Goal: Task Accomplishment & Management: Manage account settings

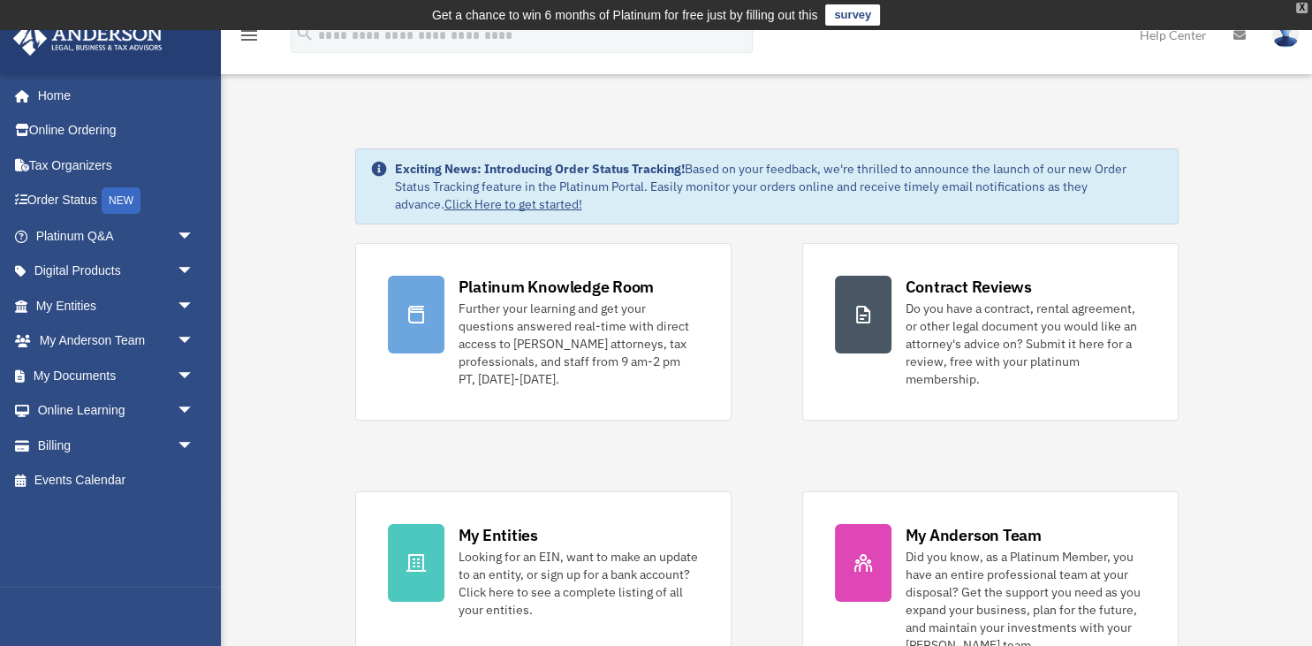
click at [1299, 7] on div "X" at bounding box center [1301, 8] width 11 height 11
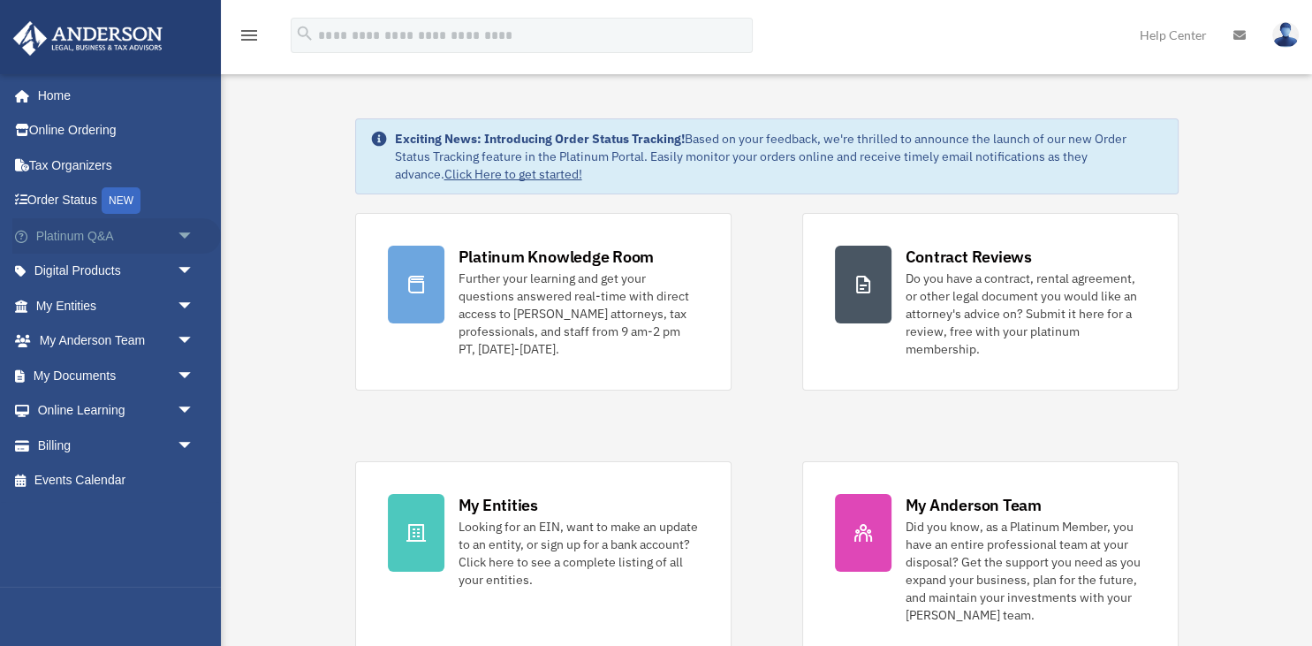
click at [186, 235] on span "arrow_drop_down" at bounding box center [194, 236] width 35 height 36
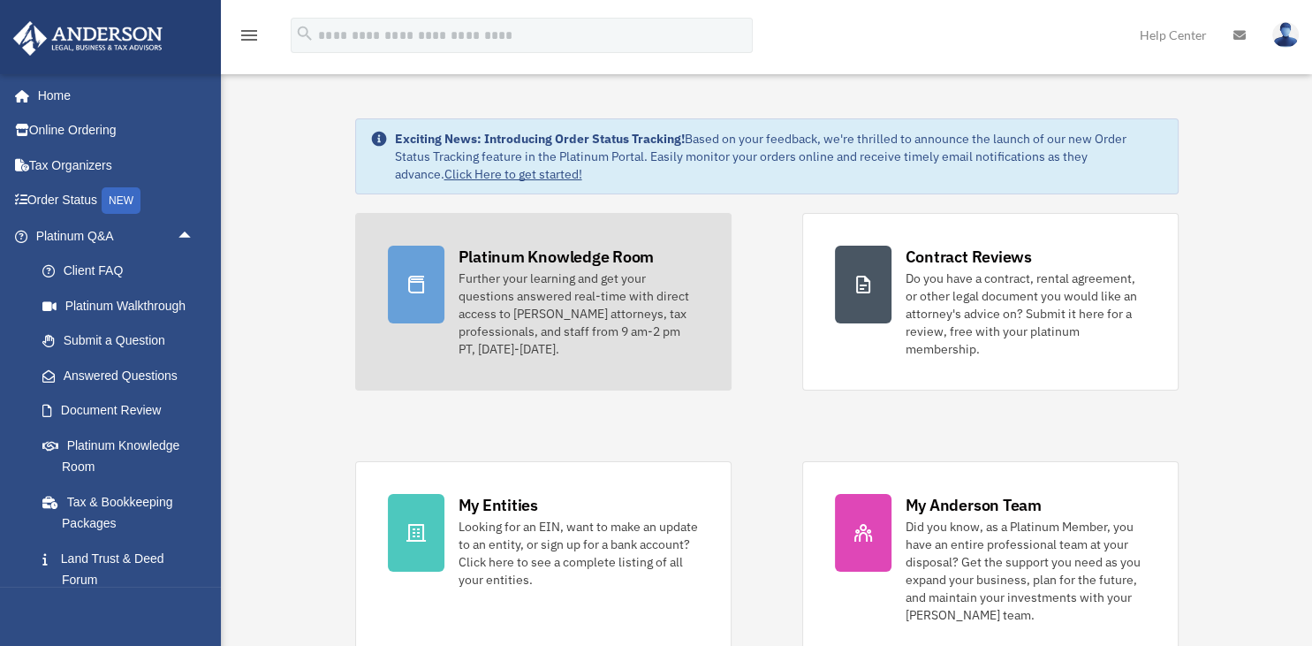
click at [587, 281] on div "Further your learning and get your questions answered real-time with direct acc…" at bounding box center [579, 314] width 240 height 88
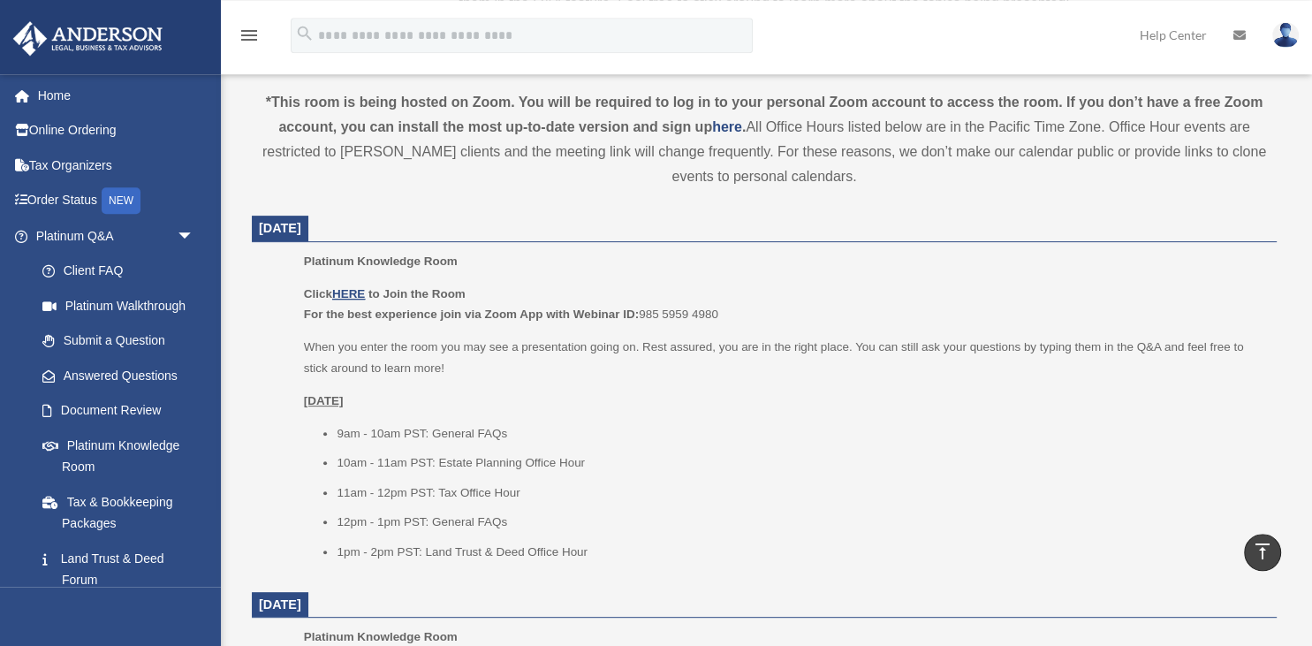
scroll to position [653, 0]
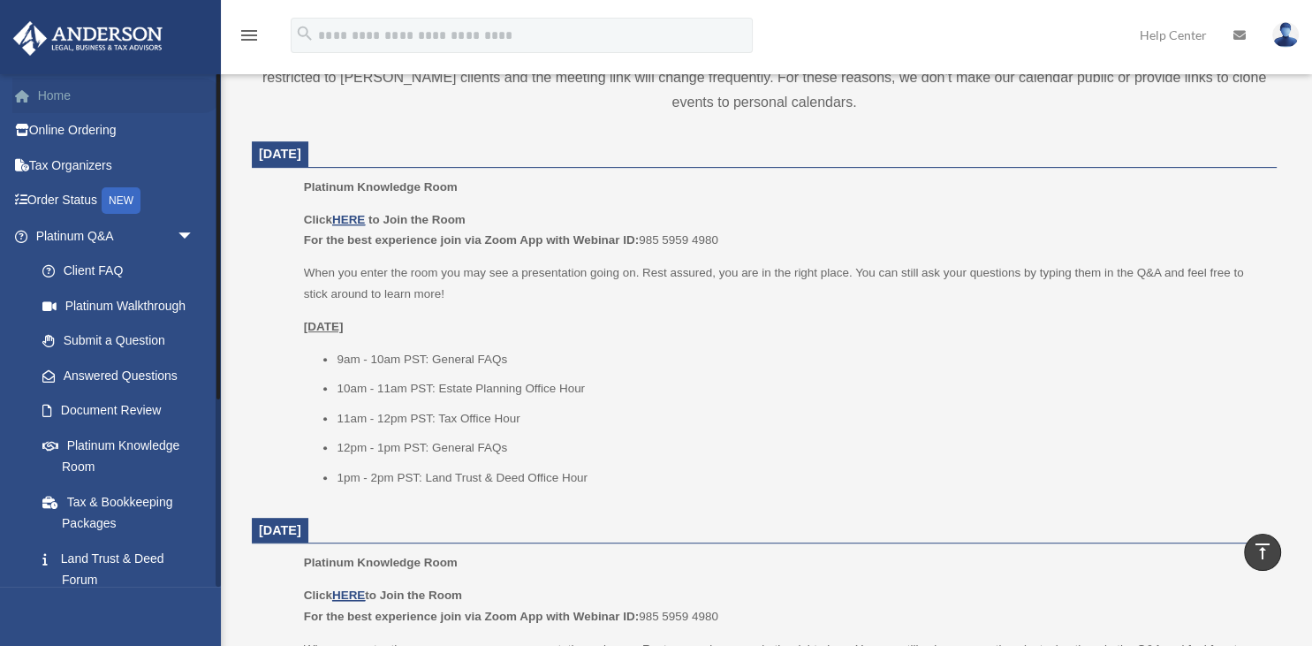
click at [83, 95] on link "Home" at bounding box center [116, 95] width 209 height 35
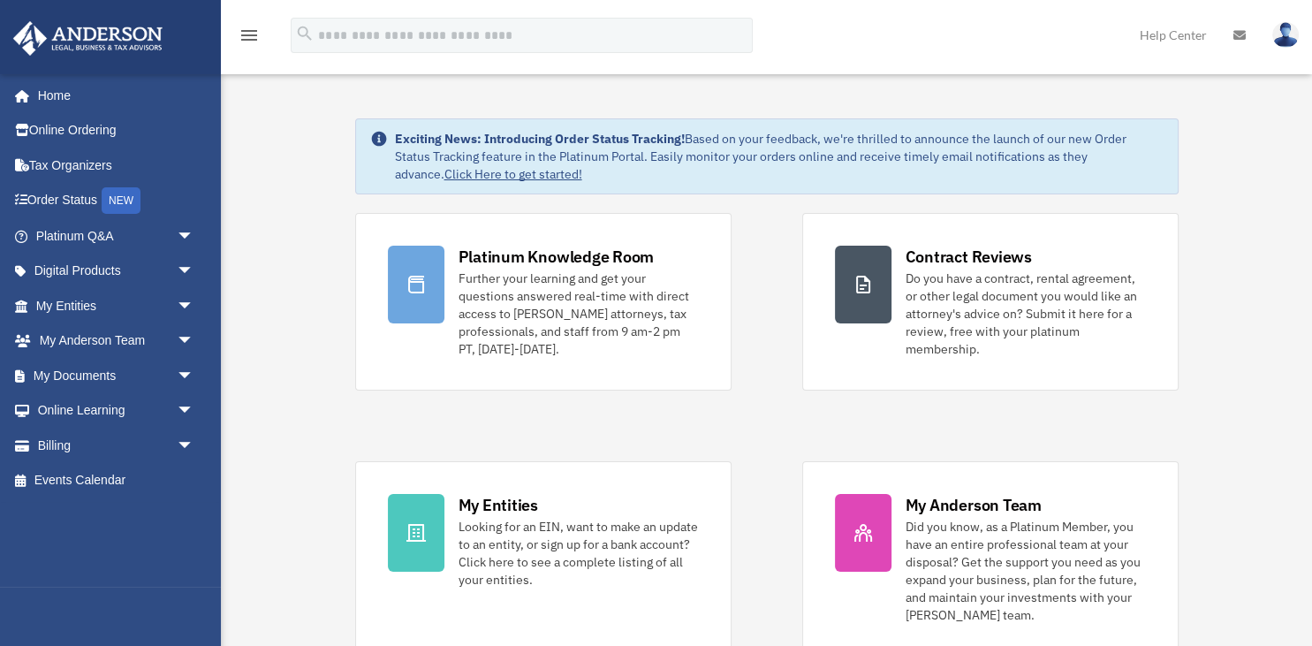
click at [1279, 37] on img at bounding box center [1286, 35] width 27 height 26
click at [186, 269] on span "arrow_drop_down" at bounding box center [194, 272] width 35 height 36
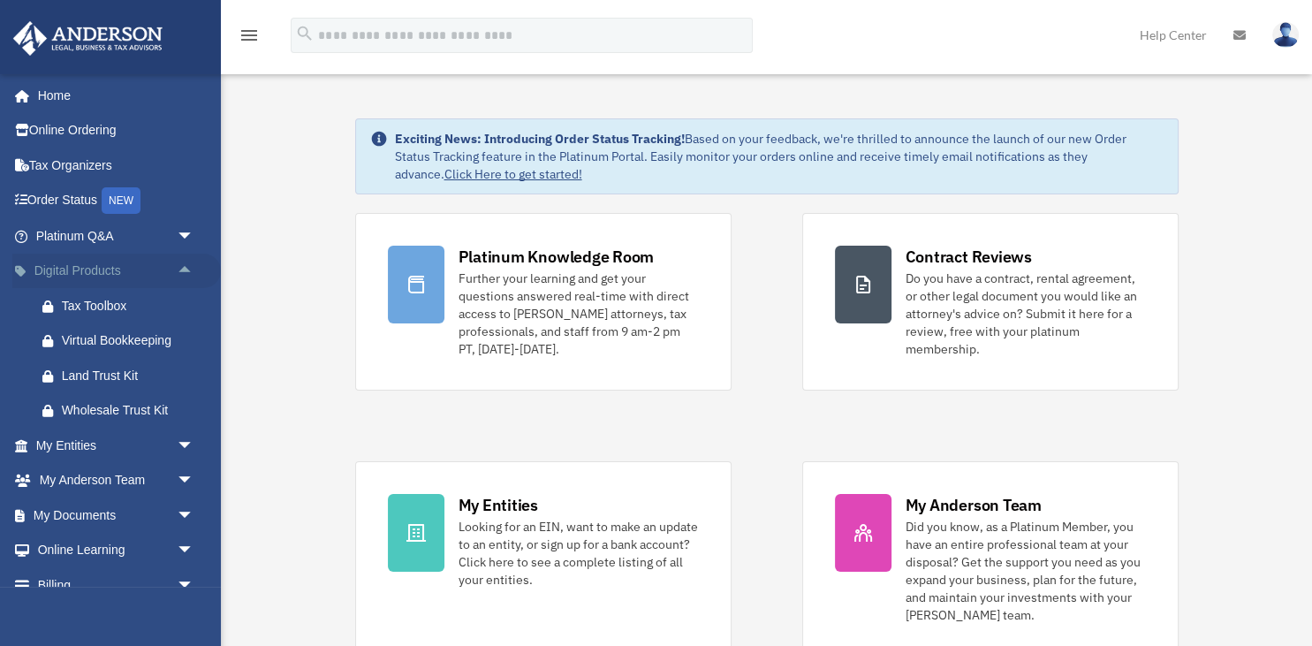
click at [186, 269] on span "arrow_drop_up" at bounding box center [194, 272] width 35 height 36
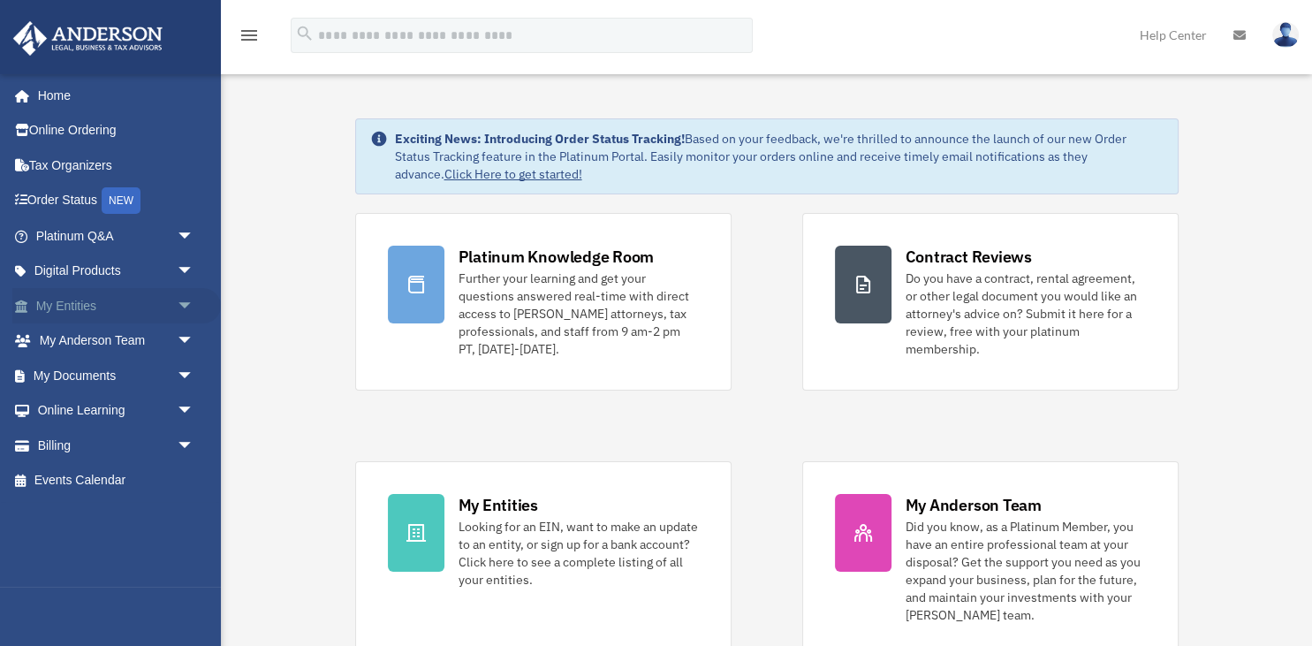
click at [185, 306] on span "arrow_drop_down" at bounding box center [194, 306] width 35 height 36
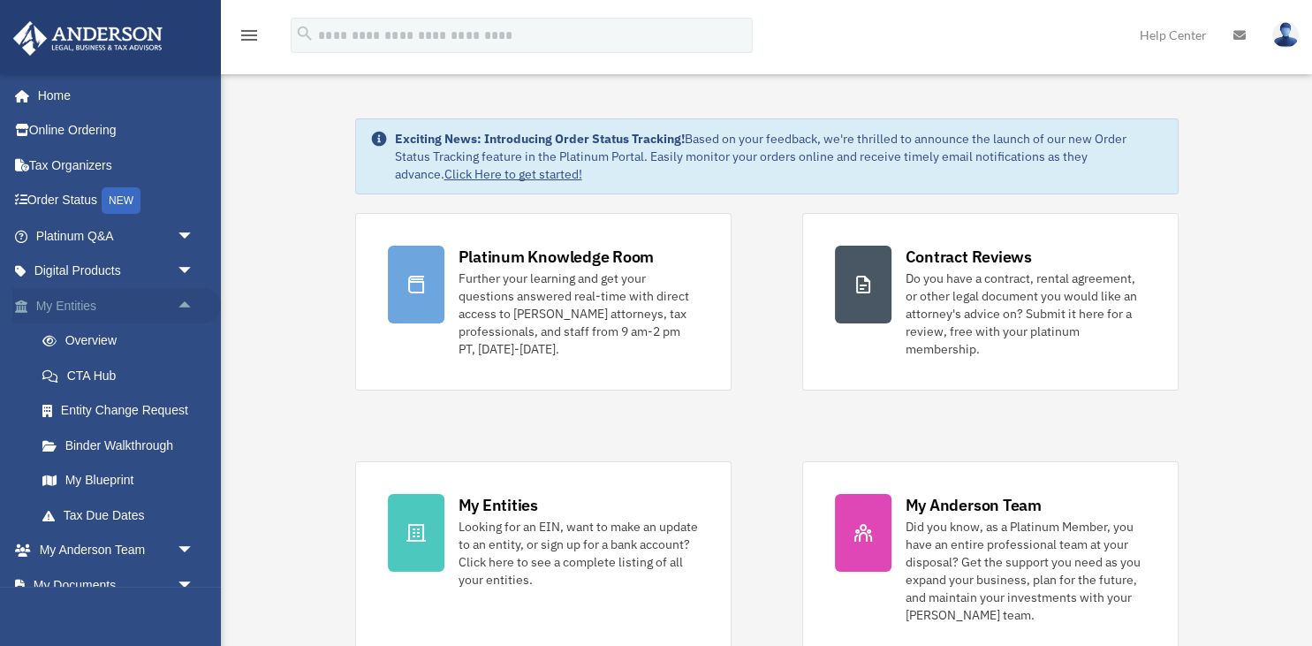
click at [185, 300] on span "arrow_drop_up" at bounding box center [194, 306] width 35 height 36
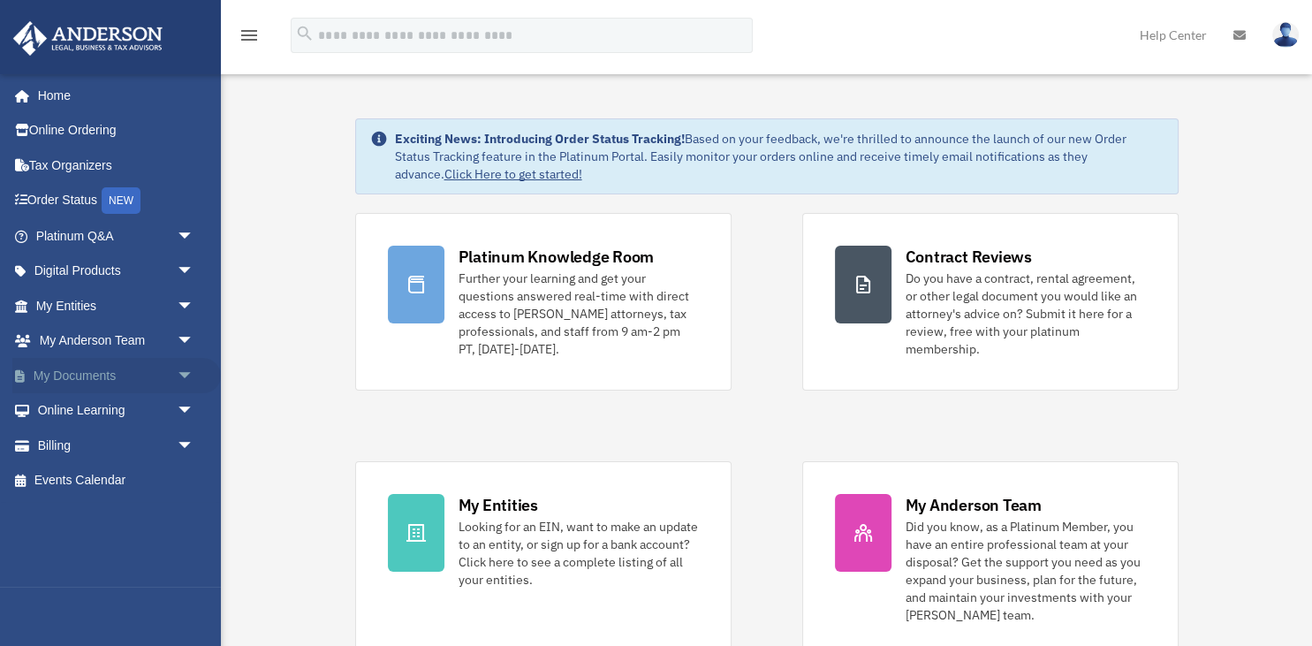
click at [185, 373] on span "arrow_drop_down" at bounding box center [194, 376] width 35 height 36
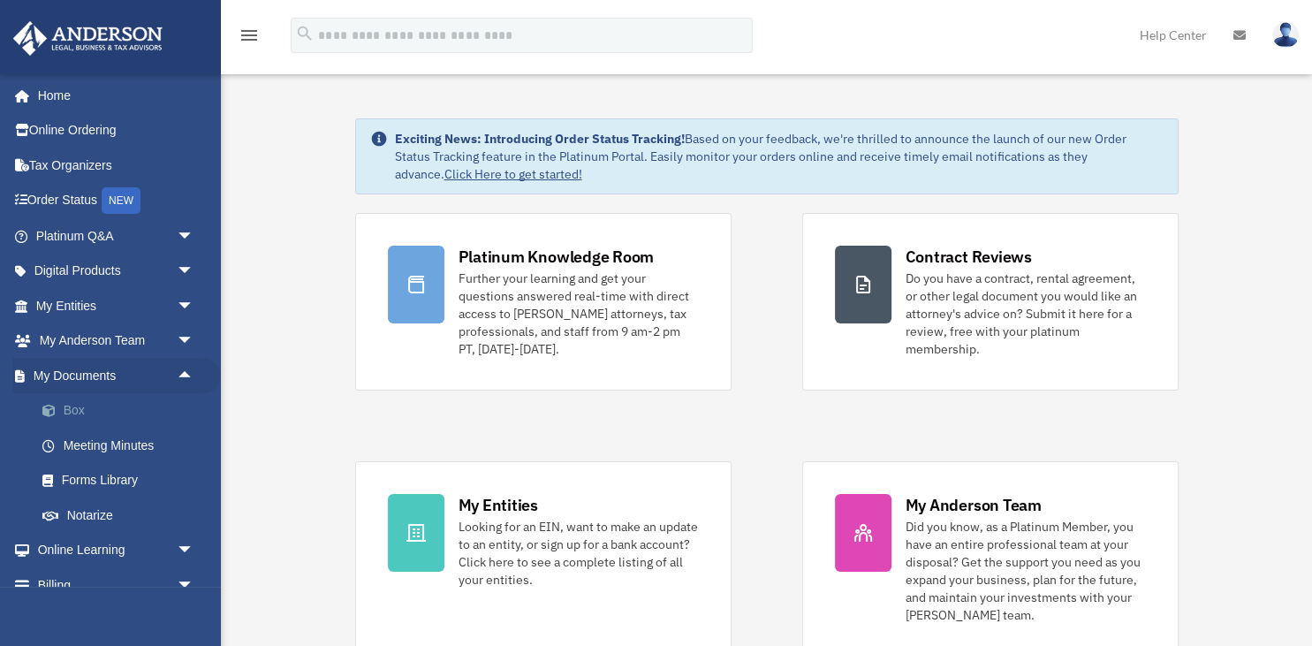
click at [74, 417] on link "Box" at bounding box center [123, 410] width 196 height 35
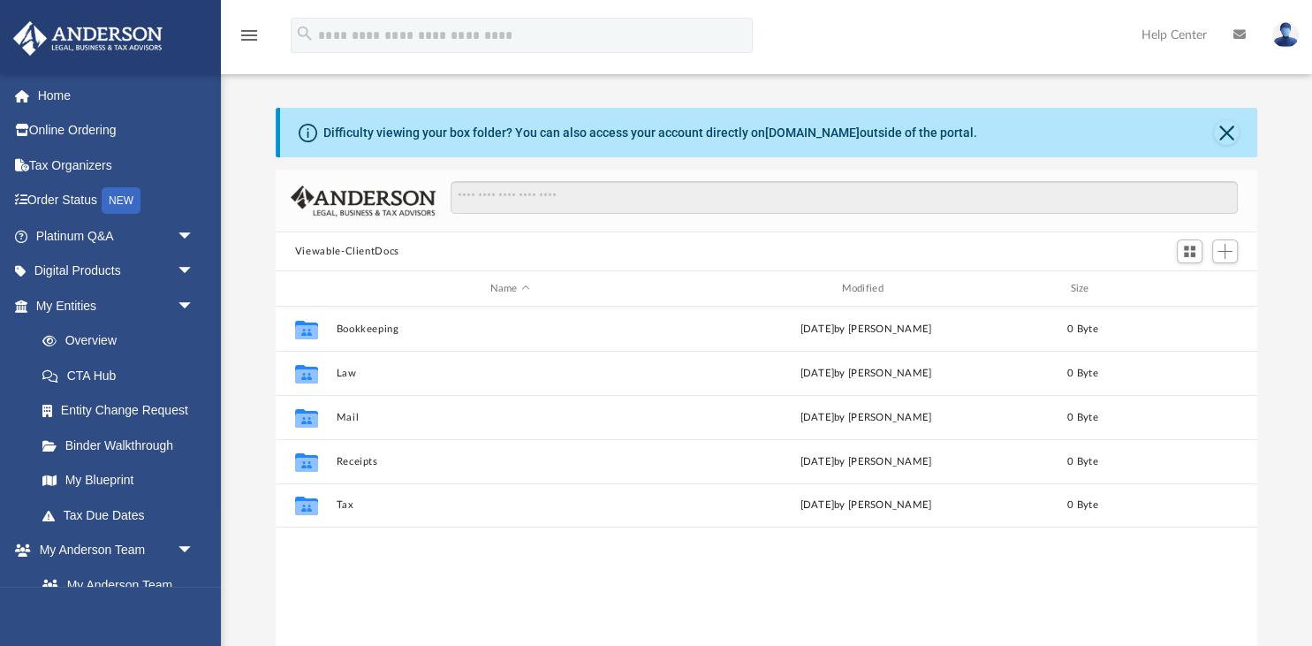
scroll to position [401, 982]
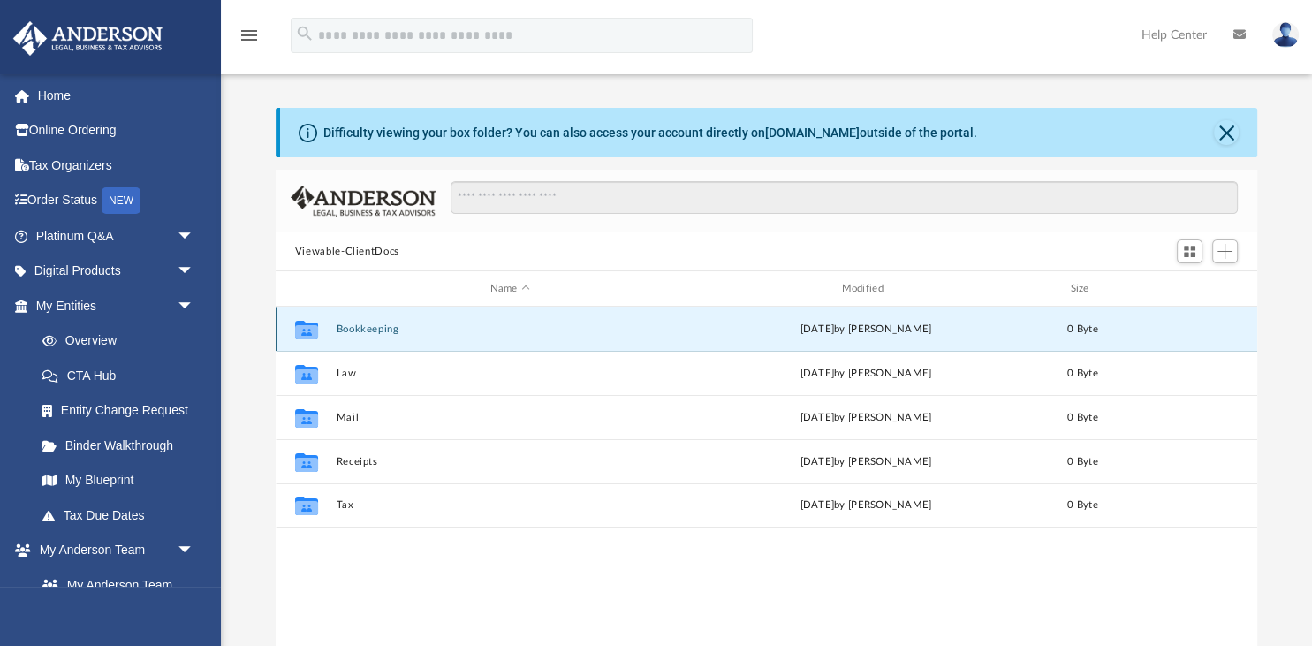
click at [429, 331] on button "Bookkeeping" at bounding box center [510, 328] width 348 height 11
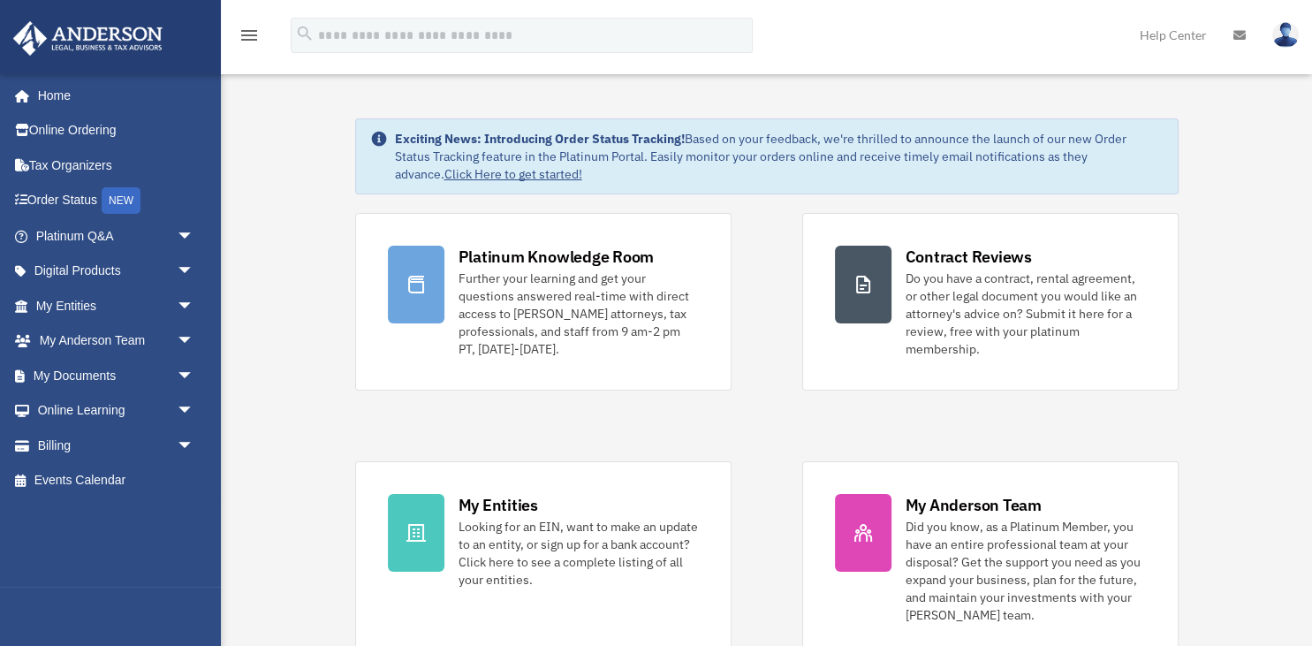
click at [1285, 34] on img at bounding box center [1286, 35] width 27 height 26
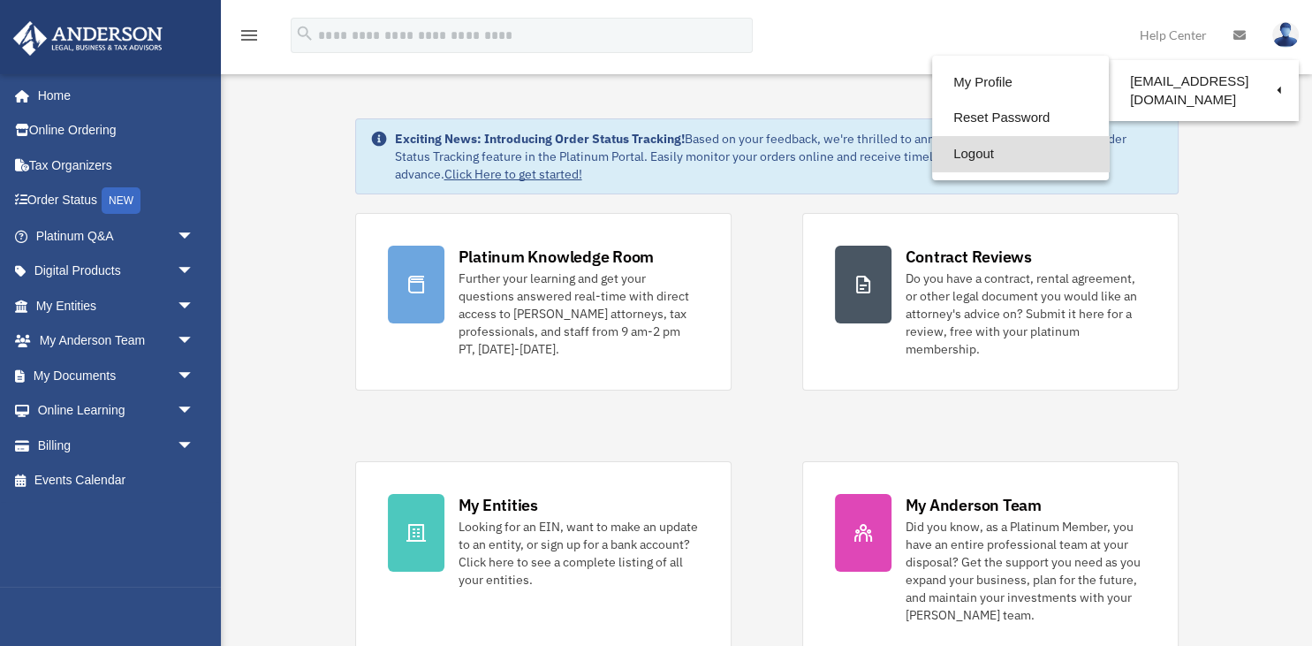
click at [995, 156] on link "Logout" at bounding box center [1020, 154] width 177 height 36
